Goal: Transaction & Acquisition: Purchase product/service

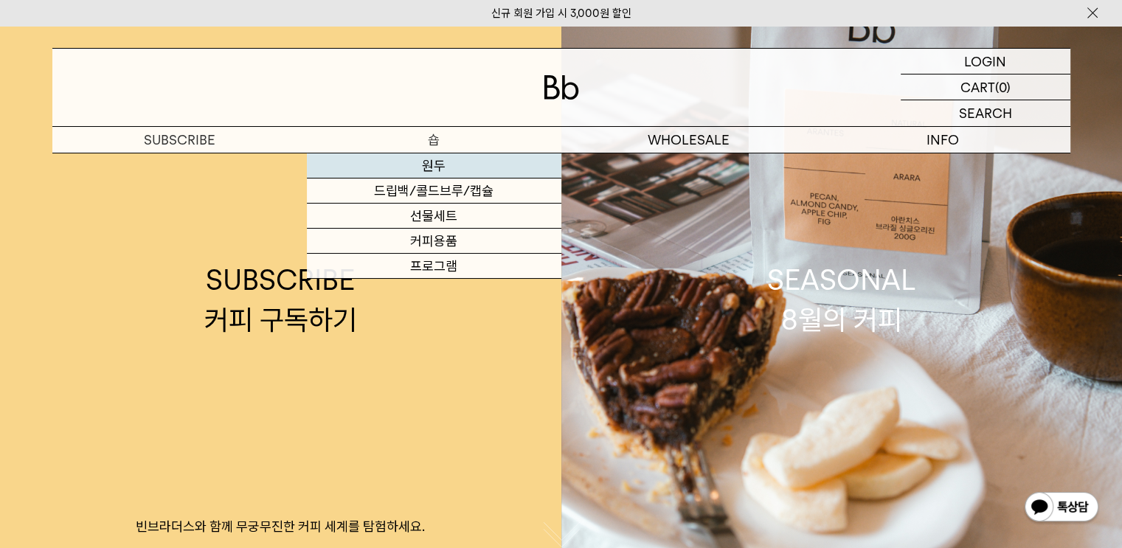
click at [426, 171] on link "원두" at bounding box center [434, 165] width 254 height 25
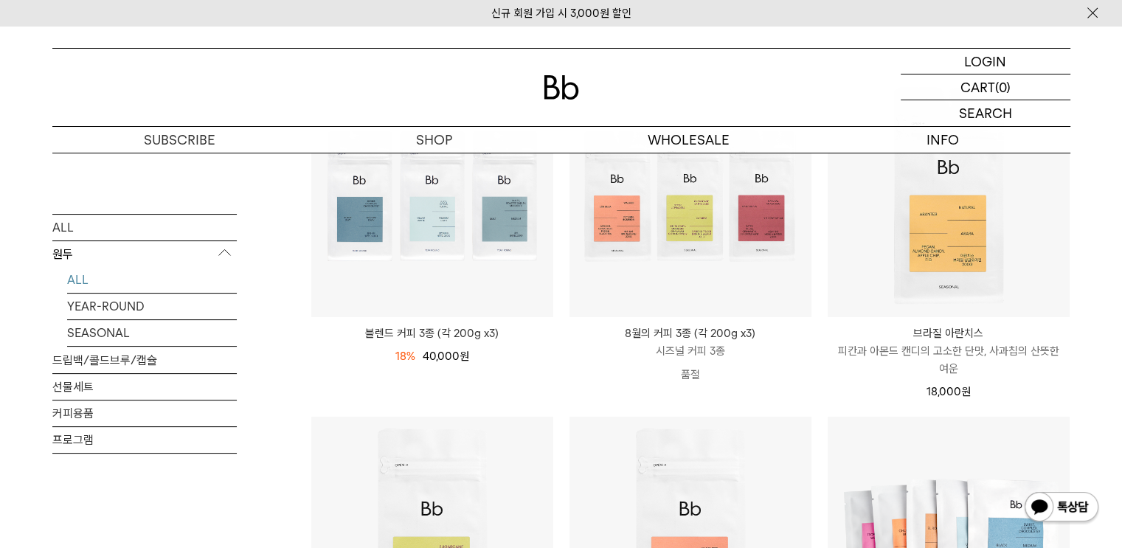
scroll to position [221, 0]
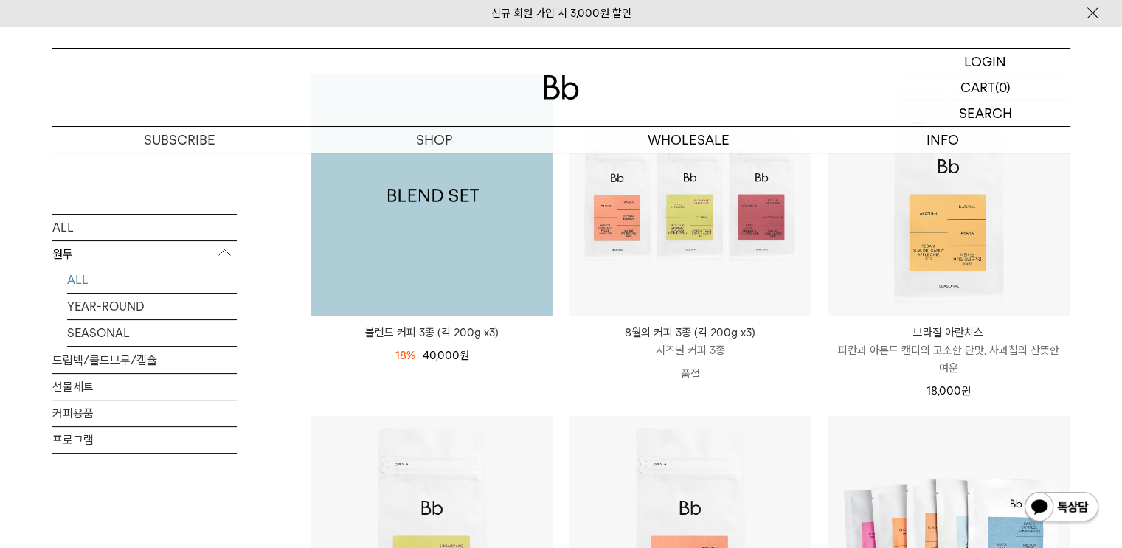
click at [392, 278] on img at bounding box center [432, 195] width 242 height 242
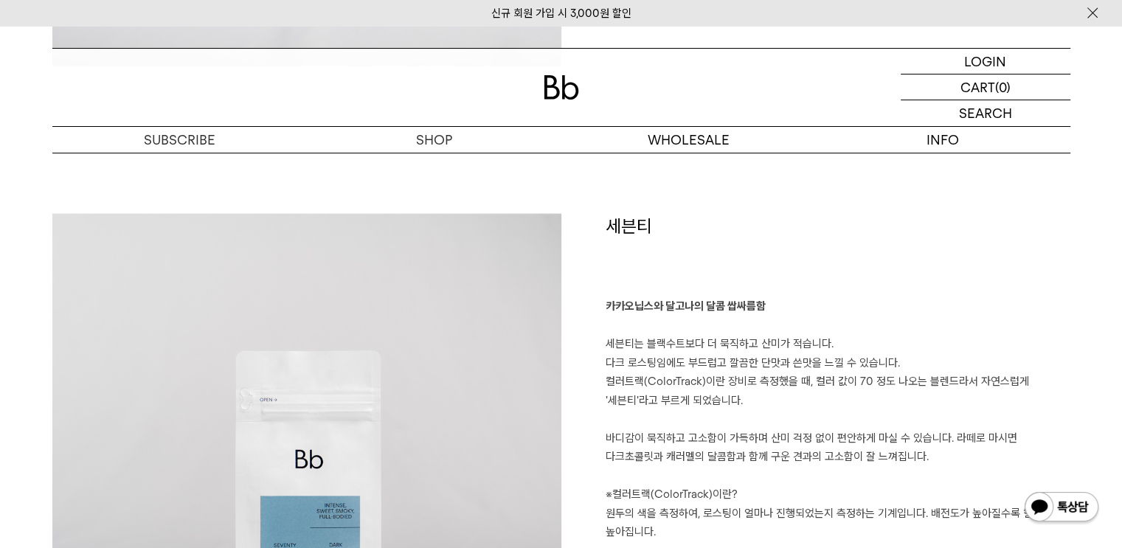
scroll to position [2950, 0]
